Goal: Information Seeking & Learning: Learn about a topic

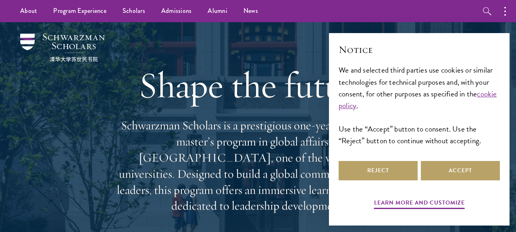
click at [279, 44] on div "Shape the future. Schwarzman Scholars is a prestigious one-year, fully funded m…" at bounding box center [258, 138] width 290 height 232
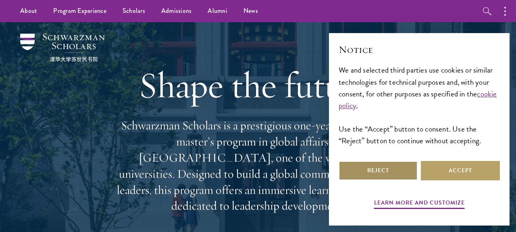
click at [399, 171] on button "Reject" at bounding box center [378, 170] width 79 height 19
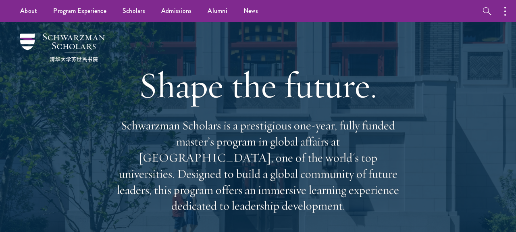
scroll to position [23, 0]
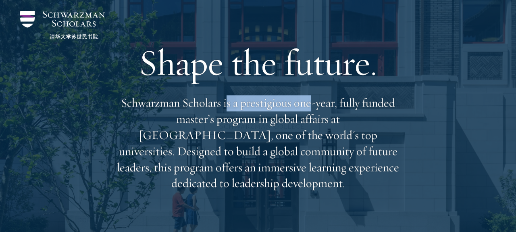
drag, startPoint x: 225, startPoint y: 107, endPoint x: 312, endPoint y: 107, distance: 86.7
click at [312, 108] on p "Schwarzman Scholars is a prestigious one-year, fully funded master’s program in…" at bounding box center [258, 143] width 290 height 96
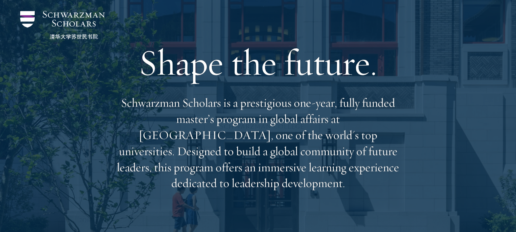
click at [288, 122] on p "Schwarzman Scholars is a prestigious one-year, fully funded master’s program in…" at bounding box center [258, 143] width 290 height 96
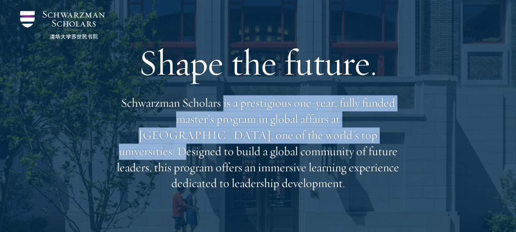
drag, startPoint x: 225, startPoint y: 105, endPoint x: 266, endPoint y: 140, distance: 54.4
click at [266, 140] on p "Schwarzman Scholars is a prestigious one-year, fully funded master’s program in…" at bounding box center [258, 143] width 290 height 96
copy p "is a prestigious one-year, fully funded master’s program in global affairs at […"
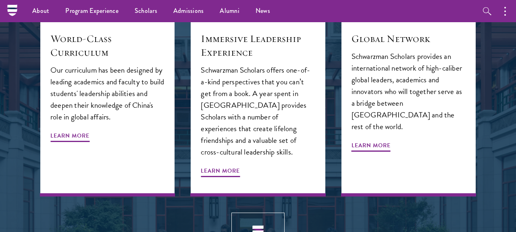
scroll to position [920, 0]
